Goal: Information Seeking & Learning: Check status

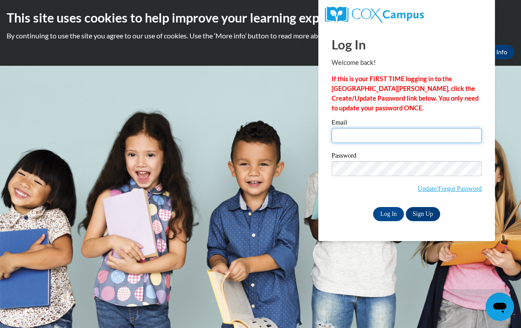
click at [367, 132] on input "Email" at bounding box center [406, 135] width 150 height 15
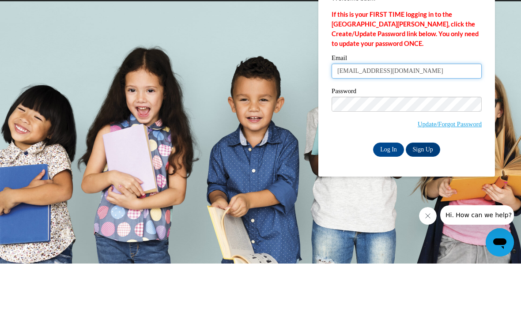
type input "[EMAIL_ADDRESS][DOMAIN_NAME]"
click at [379, 152] on label "Password" at bounding box center [406, 156] width 150 height 9
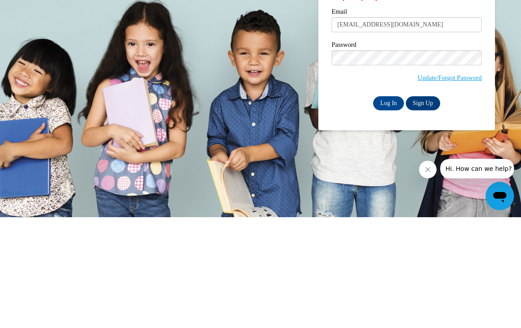
click at [389, 207] on input "Log In" at bounding box center [388, 214] width 31 height 14
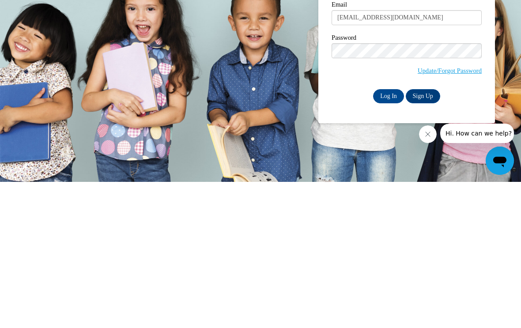
click at [383, 235] on input "Log In" at bounding box center [388, 242] width 31 height 14
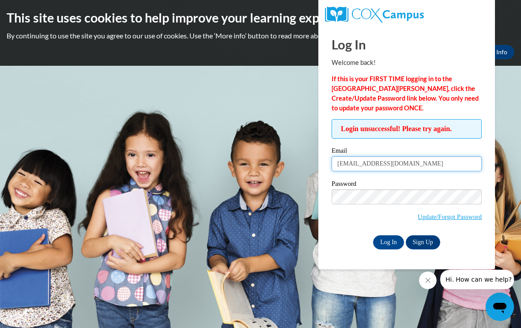
click at [360, 169] on input "[EMAIL_ADDRESS][DOMAIN_NAME]" at bounding box center [406, 163] width 150 height 15
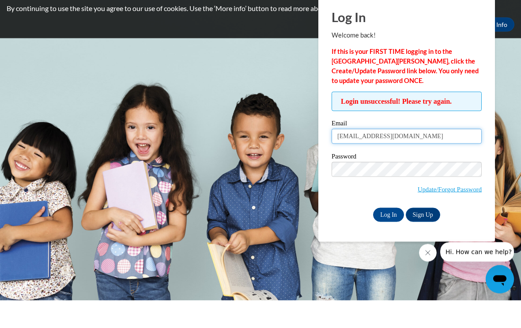
click at [350, 156] on input "[EMAIL_ADDRESS][DOMAIN_NAME]" at bounding box center [406, 163] width 150 height 15
click at [407, 156] on input "[EMAIL_ADDRESS][DOMAIN_NAME]" at bounding box center [406, 163] width 150 height 15
click at [388, 235] on input "Log In" at bounding box center [388, 242] width 31 height 14
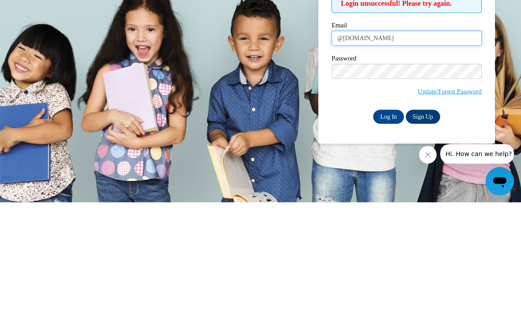
click at [344, 156] on input "@yahoo.com" at bounding box center [406, 163] width 150 height 15
click at [332, 156] on input "@yahoo.com" at bounding box center [406, 163] width 150 height 15
type input "ashleymiller33@yahoo.com"
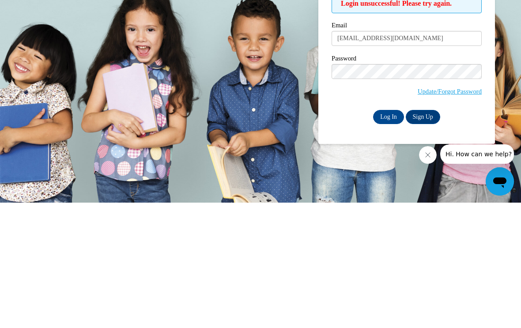
click at [384, 235] on input "Log In" at bounding box center [388, 242] width 31 height 14
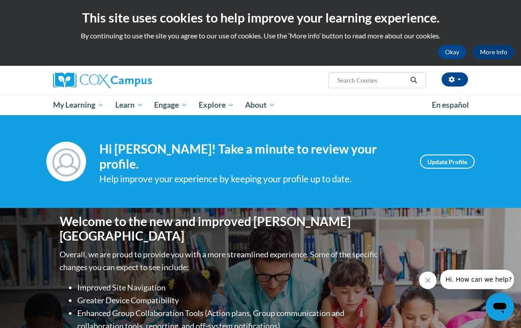
click at [0, 0] on link "My Course Progress" at bounding box center [0, 0] width 0 height 0
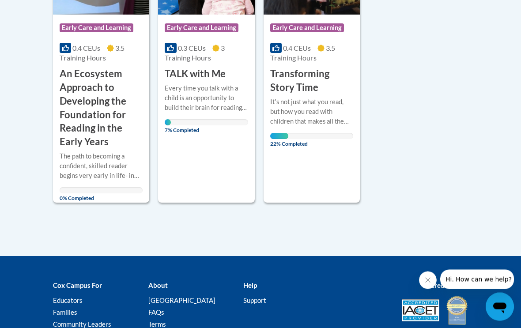
scroll to position [302, 0]
click at [317, 108] on div "Itʹs not just what you read, but how you read with children that makes all the …" at bounding box center [311, 111] width 83 height 29
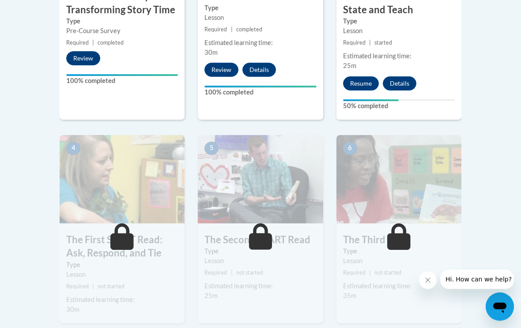
scroll to position [405, 0]
click at [357, 84] on button "Resume" at bounding box center [361, 83] width 36 height 14
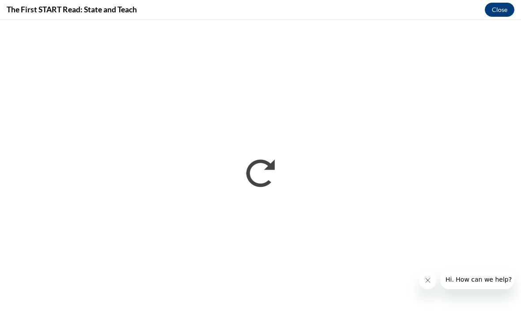
scroll to position [405, 0]
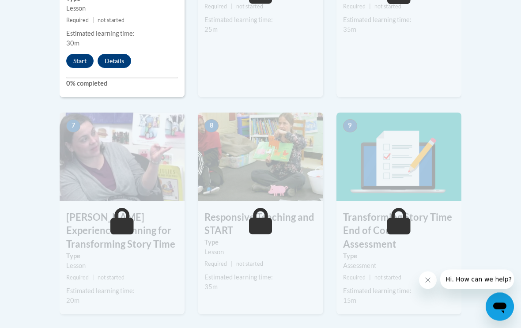
scroll to position [671, 0]
click at [85, 63] on button "Start" at bounding box center [79, 61] width 27 height 14
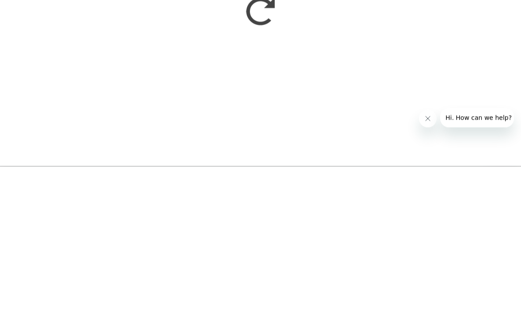
scroll to position [833, 0]
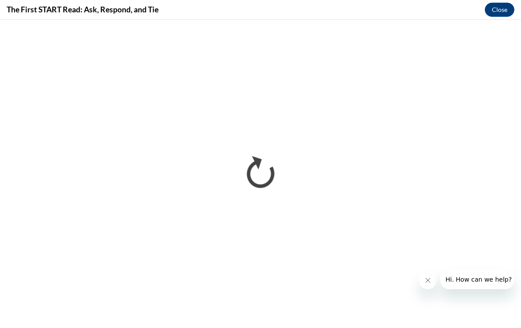
click at [428, 275] on button "Close message from company" at bounding box center [428, 280] width 18 height 18
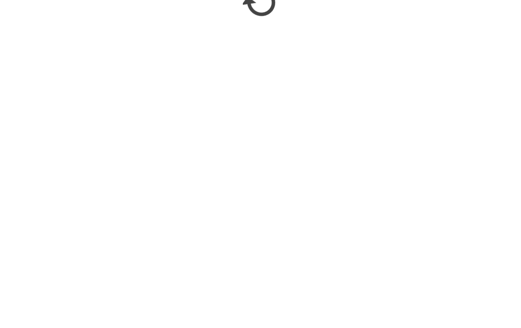
scroll to position [877, 0]
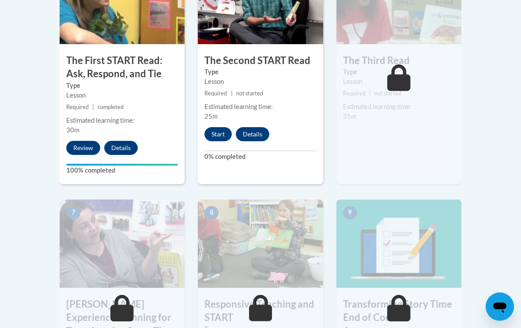
scroll to position [584, 0]
click at [223, 130] on button "Start" at bounding box center [217, 134] width 27 height 14
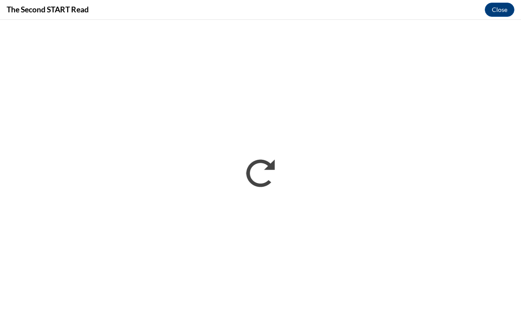
scroll to position [0, 0]
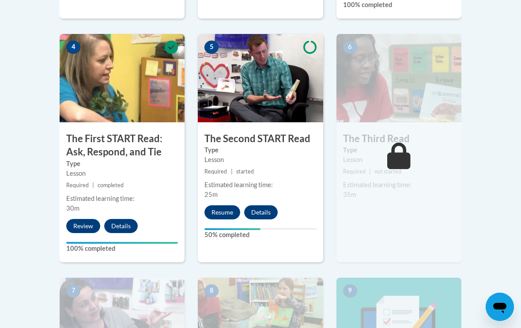
scroll to position [497, 0]
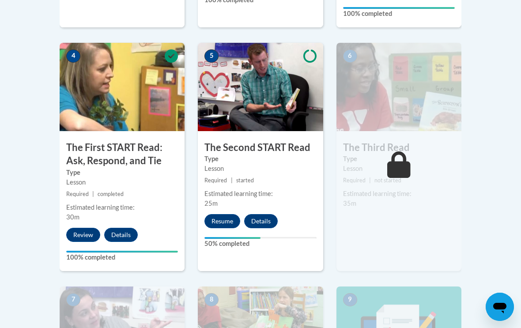
click at [225, 220] on button "Resume" at bounding box center [222, 221] width 36 height 14
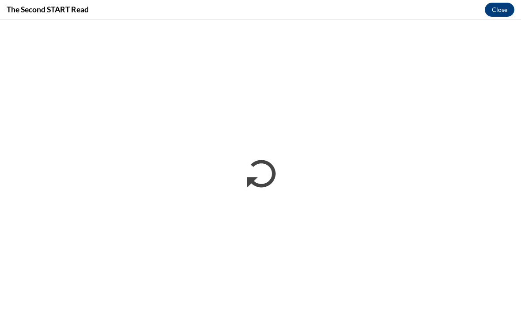
scroll to position [0, 0]
click at [503, 8] on button "Close" at bounding box center [500, 10] width 30 height 14
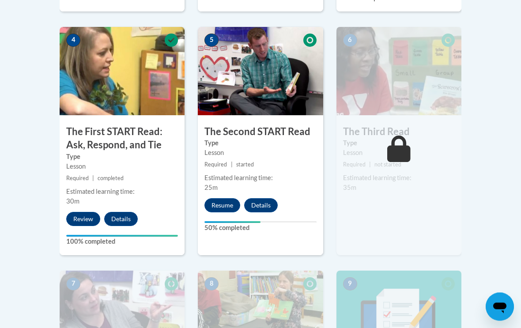
scroll to position [513, 0]
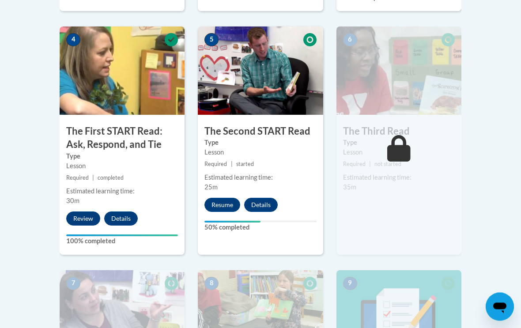
click at [224, 204] on button "Resume" at bounding box center [222, 205] width 36 height 14
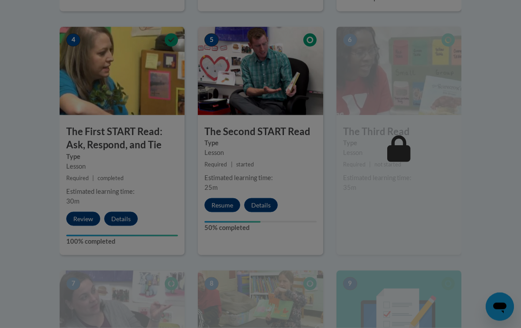
scroll to position [514, 0]
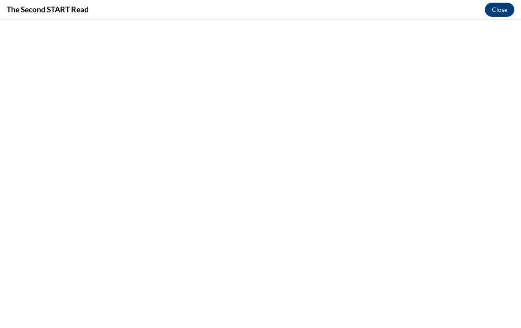
click at [498, 9] on button "Close" at bounding box center [500, 10] width 30 height 14
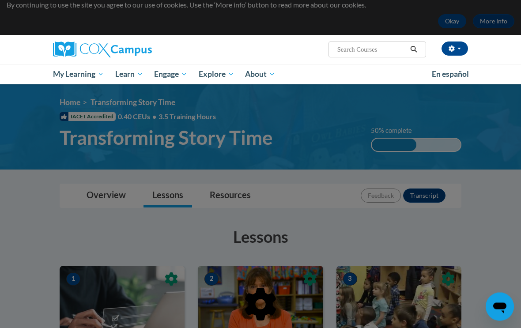
scroll to position [0, 0]
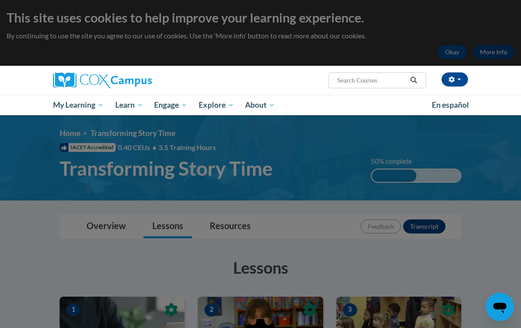
click at [459, 74] on button "button" at bounding box center [454, 79] width 26 height 14
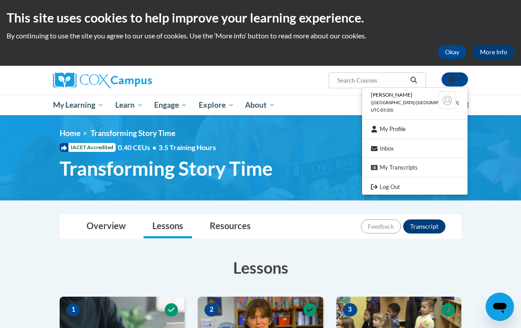
click at [417, 183] on link "Log Out" at bounding box center [414, 186] width 105 height 11
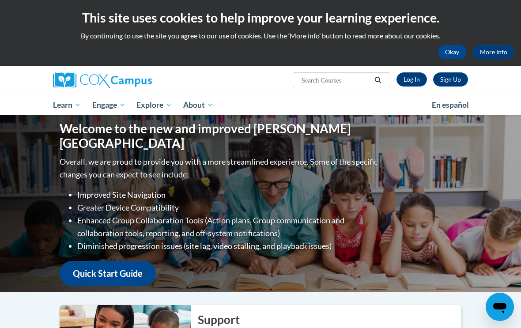
click at [417, 79] on link "Log In" at bounding box center [411, 79] width 30 height 14
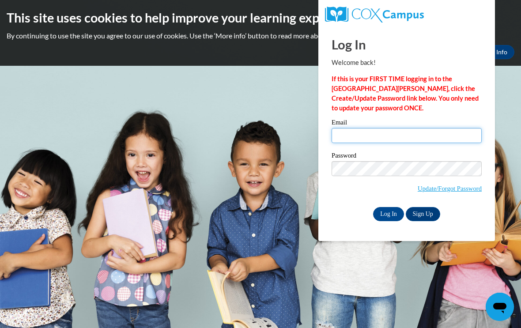
click at [352, 143] on input "Email" at bounding box center [406, 135] width 150 height 15
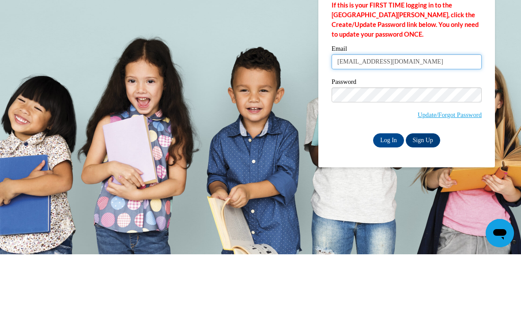
type input "ashleymiller33@yahoo.com"
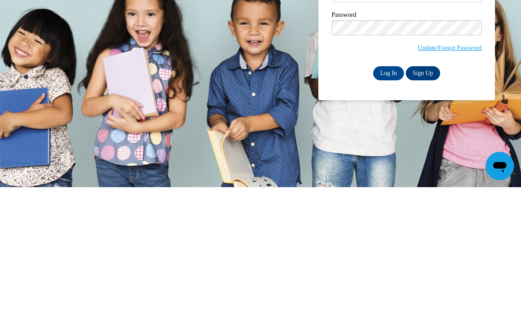
click at [390, 207] on input "Log In" at bounding box center [388, 214] width 31 height 14
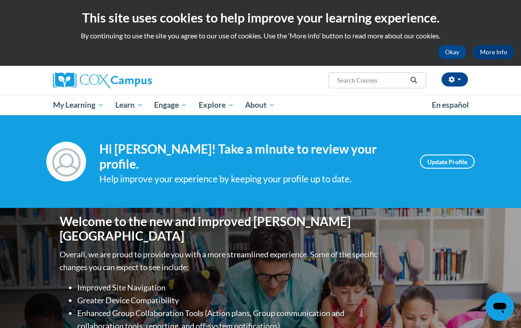
click at [0, 0] on link "My Course Progress" at bounding box center [0, 0] width 0 height 0
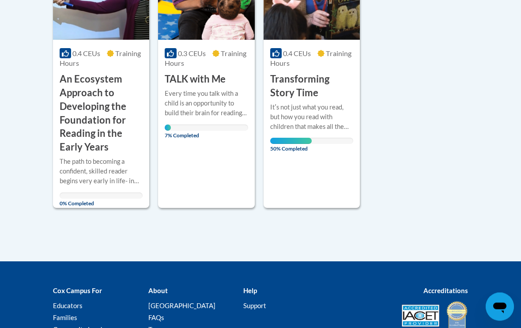
scroll to position [277, 0]
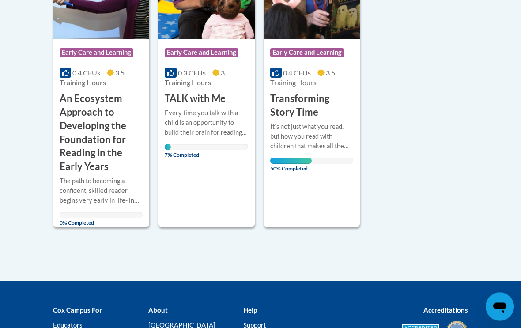
click at [333, 190] on div "Course Category: Early Care and Learning 0.4 CEUs 3.5 Training Hours COURSE Tra…" at bounding box center [311, 89] width 96 height 278
